Goal: Information Seeking & Learning: Learn about a topic

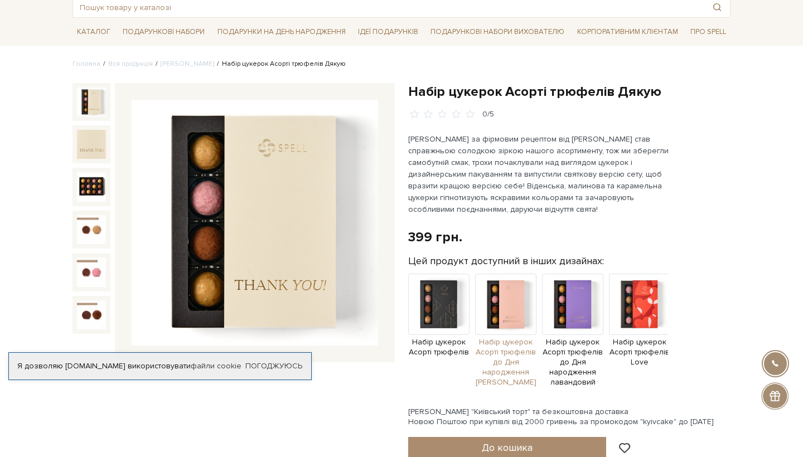
scroll to position [69, 0]
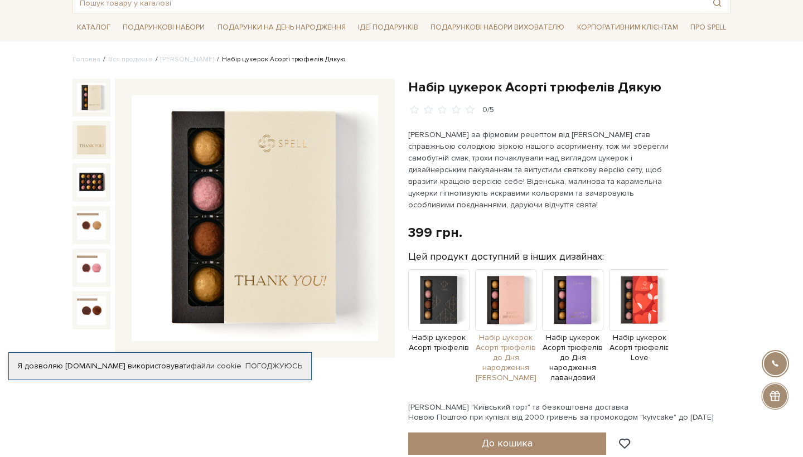
click at [510, 285] on img at bounding box center [505, 299] width 61 height 61
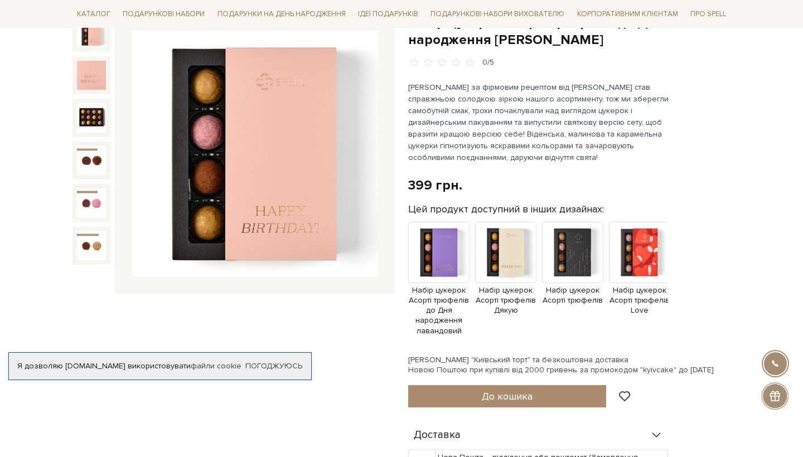
scroll to position [135, 0]
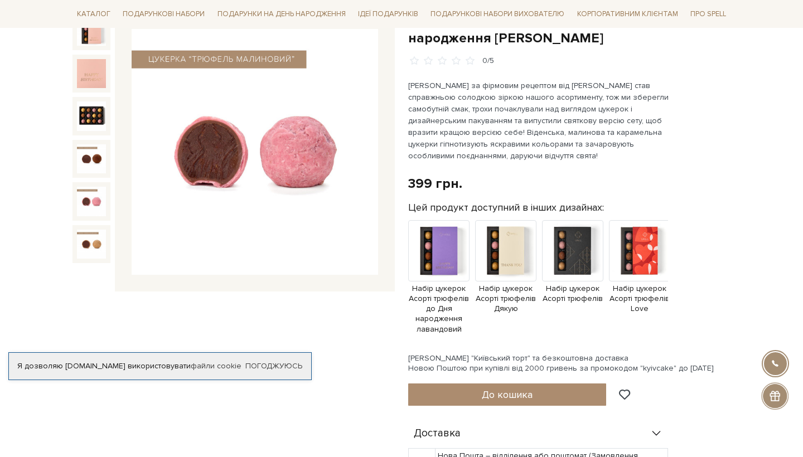
click at [96, 188] on img at bounding box center [91, 201] width 29 height 29
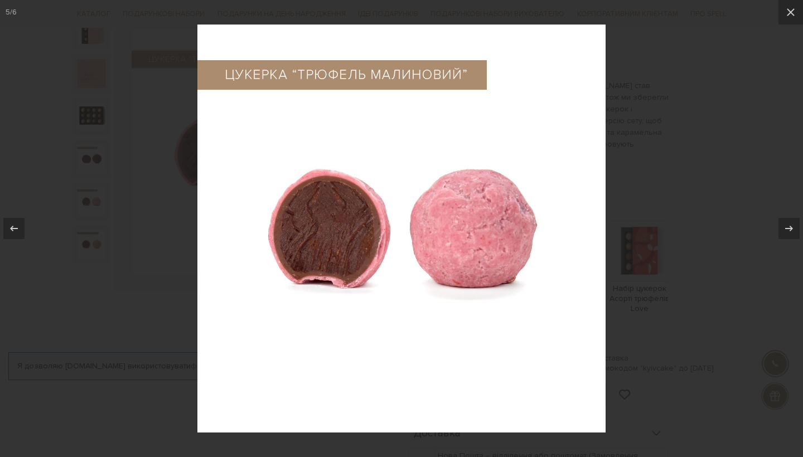
click at [178, 190] on div at bounding box center [401, 228] width 803 height 457
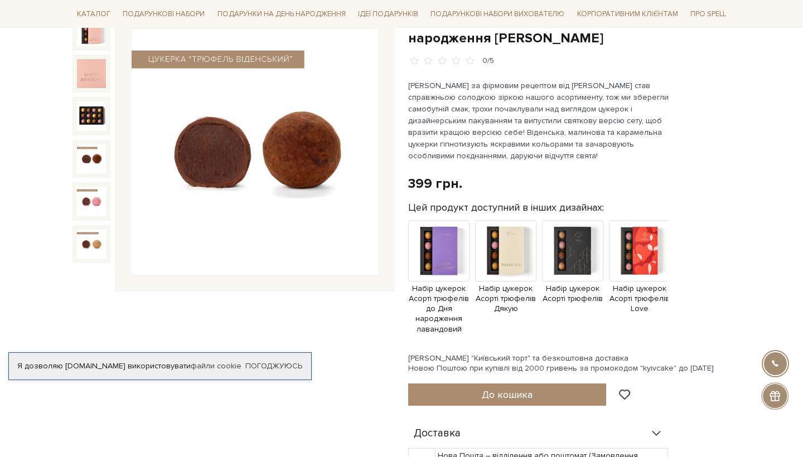
click at [92, 160] on img at bounding box center [91, 158] width 29 height 29
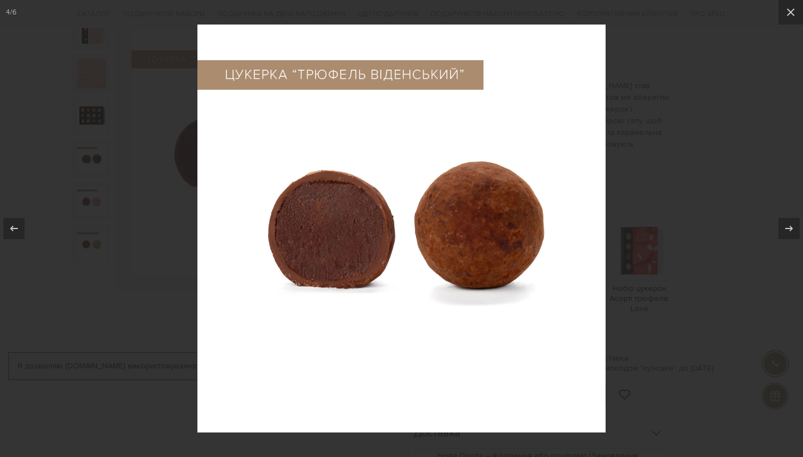
click at [92, 160] on div at bounding box center [401, 228] width 803 height 457
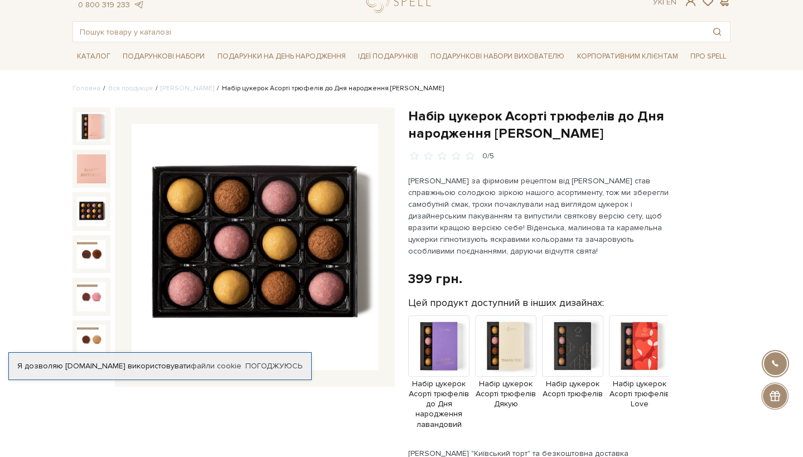
scroll to position [38, 0]
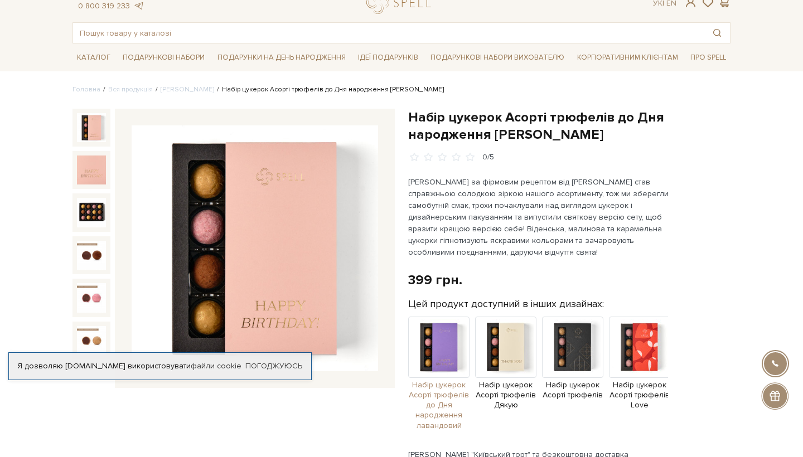
click at [460, 342] on img at bounding box center [438, 347] width 61 height 61
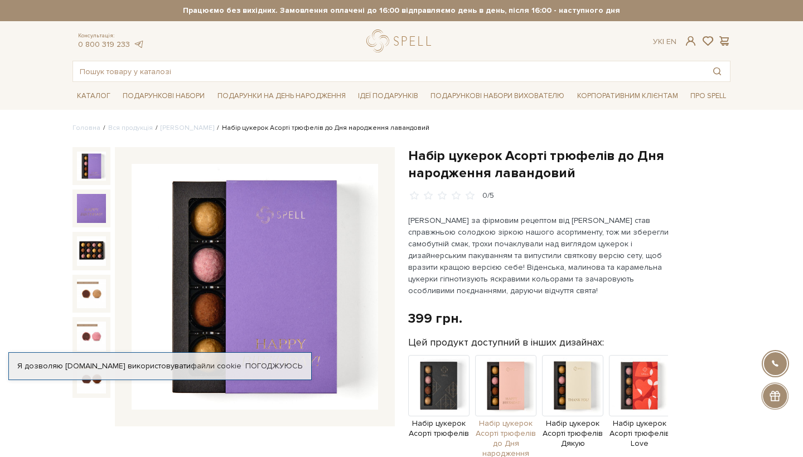
click at [514, 377] on img at bounding box center [505, 385] width 61 height 61
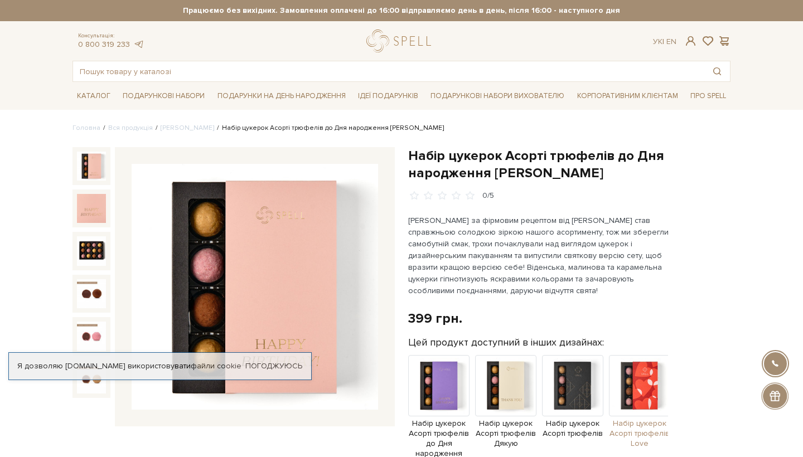
click at [630, 382] on img at bounding box center [639, 385] width 61 height 61
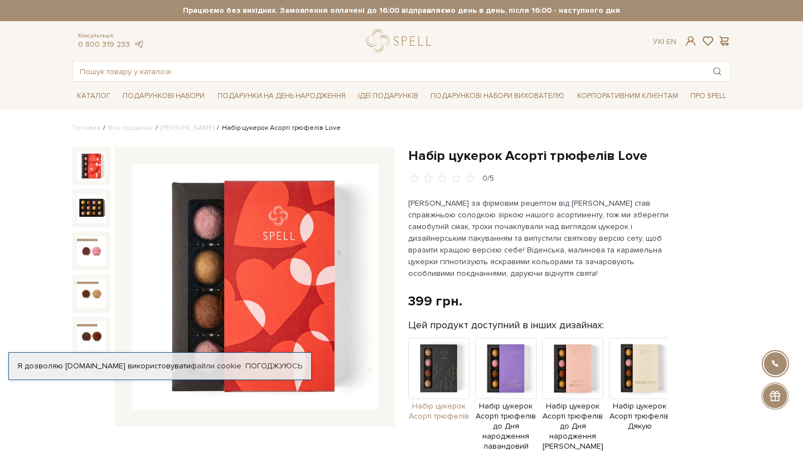
click at [443, 370] on img at bounding box center [438, 368] width 61 height 61
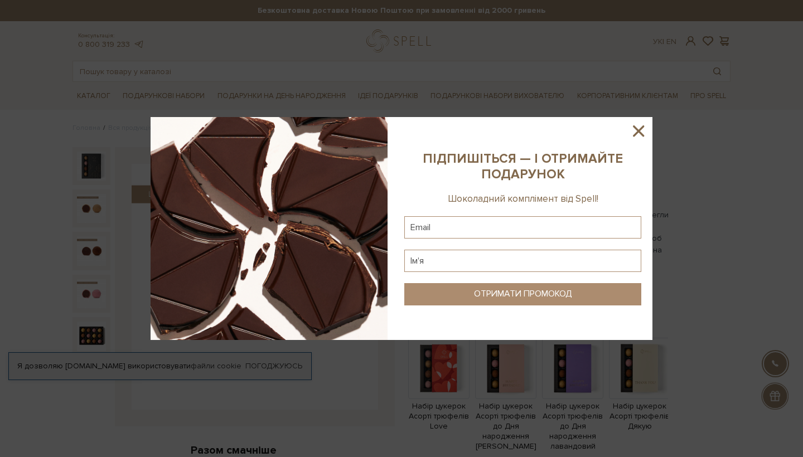
click at [546, 43] on div at bounding box center [401, 228] width 803 height 457
